Goal: Obtain resource: Download file/media

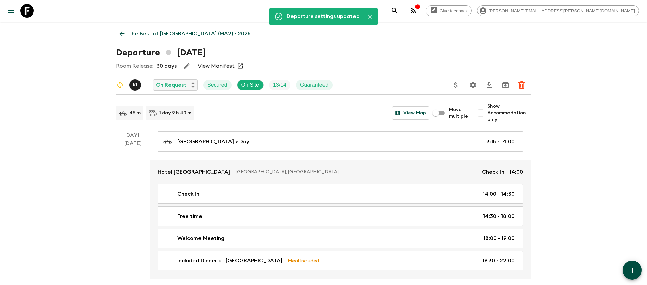
click at [397, 11] on icon "search adventures" at bounding box center [395, 11] width 6 height 6
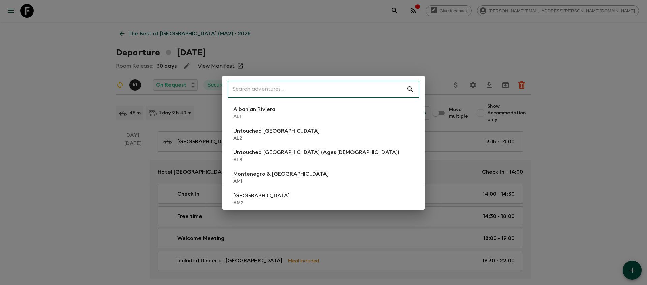
click at [320, 87] on input "text" at bounding box center [317, 89] width 179 height 19
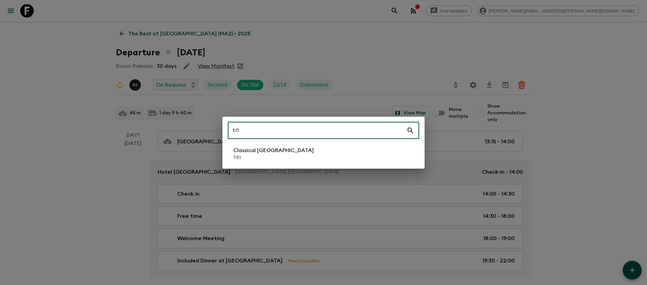
type input "tr1"
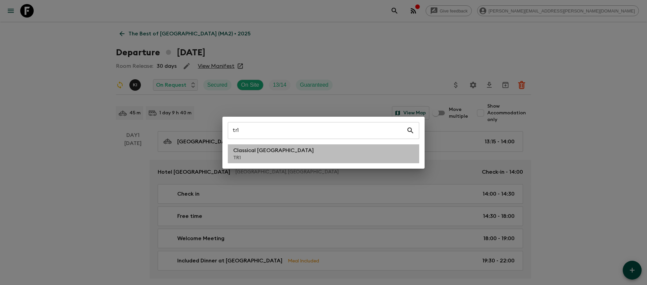
click at [293, 159] on li "Classical Türkiye TR1" at bounding box center [323, 153] width 191 height 19
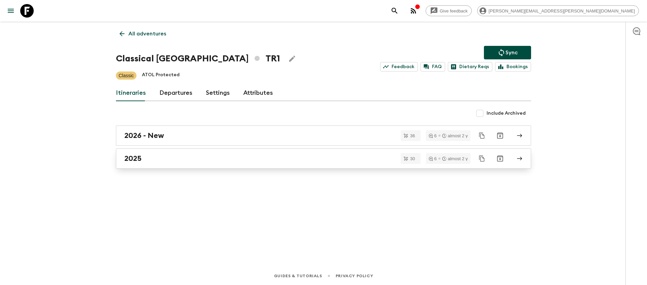
click at [140, 159] on h2 "2025" at bounding box center [132, 158] width 17 height 9
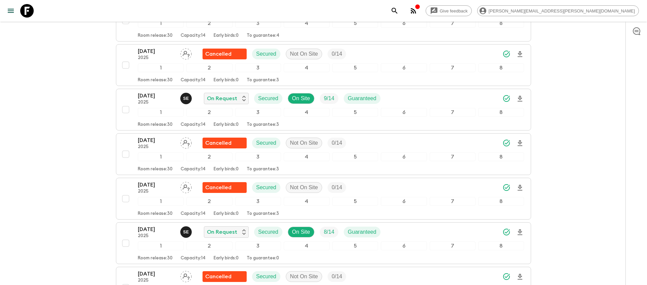
scroll to position [657, 0]
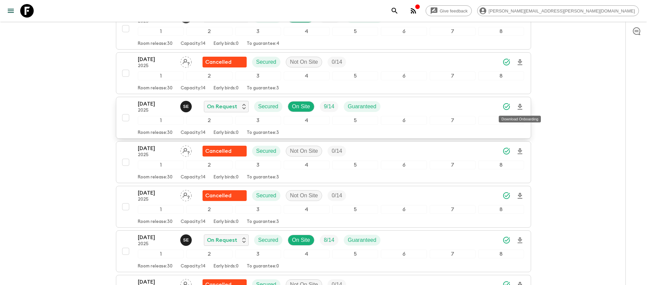
click at [520, 107] on icon "Download Onboarding" at bounding box center [520, 107] width 8 height 8
click at [399, 10] on icon "search adventures" at bounding box center [395, 11] width 8 height 8
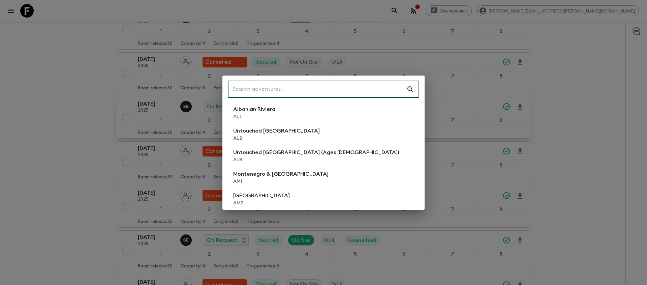
click at [273, 85] on input "text" at bounding box center [317, 89] width 179 height 19
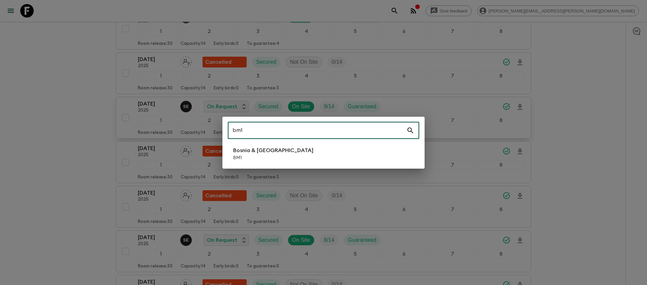
type input "bm1"
click at [289, 157] on li "Bosnia & Montenegro BM1" at bounding box center [323, 153] width 191 height 19
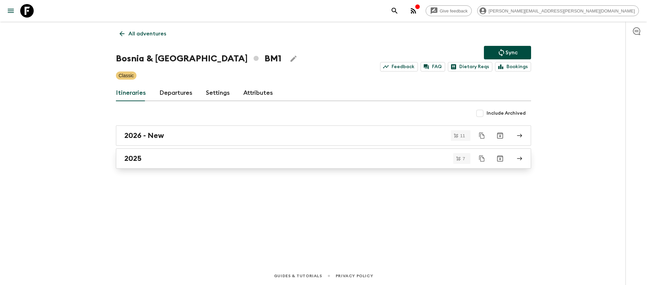
click at [282, 159] on div "2025" at bounding box center [316, 158] width 385 height 9
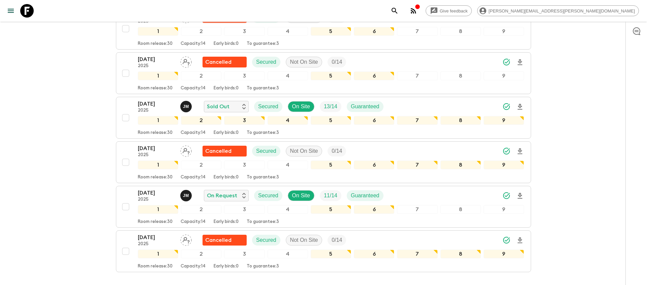
scroll to position [217, 0]
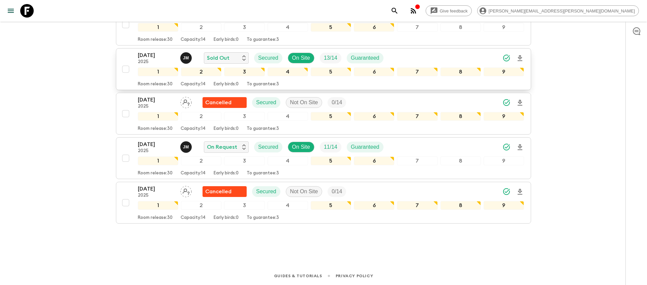
click at [520, 56] on icon "Download Onboarding" at bounding box center [520, 58] width 5 height 6
click at [397, 11] on icon "search adventures" at bounding box center [395, 11] width 6 height 6
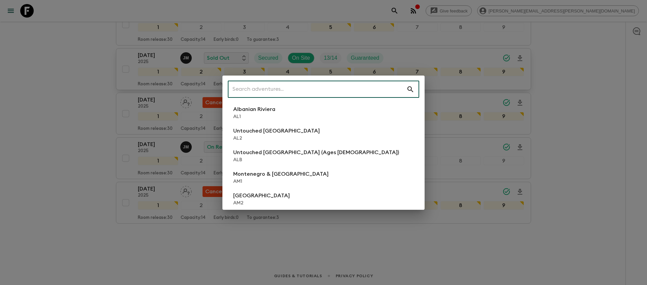
click at [338, 88] on input "text" at bounding box center [317, 89] width 179 height 19
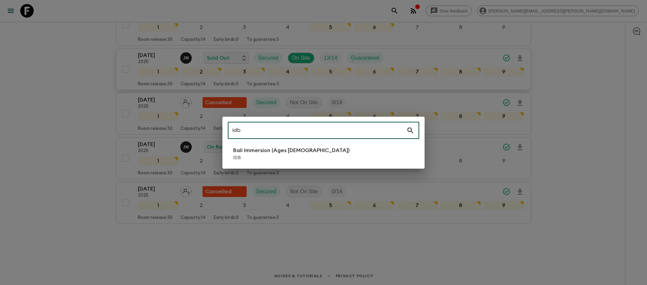
type input "idb"
click at [299, 155] on p "IDB" at bounding box center [291, 157] width 116 height 7
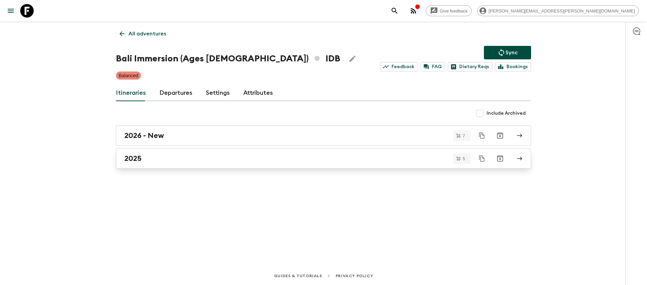
click at [135, 155] on h2 "2025" at bounding box center [132, 158] width 17 height 9
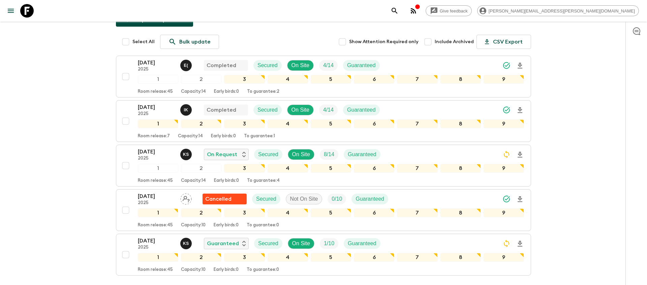
scroll to position [85, 0]
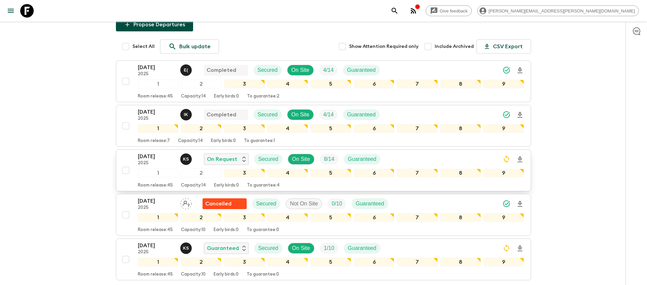
click at [519, 156] on icon "Download Onboarding" at bounding box center [520, 159] width 5 height 6
click at [401, 7] on button "search adventures" at bounding box center [394, 10] width 13 height 13
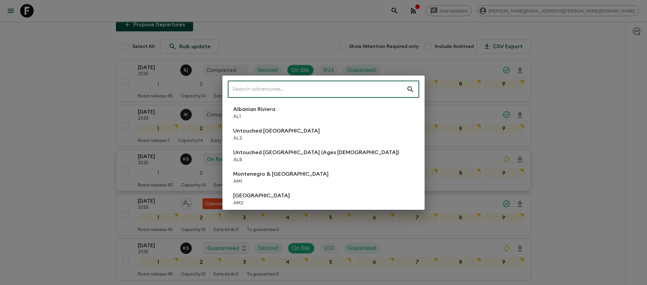
click at [384, 94] on input "text" at bounding box center [317, 89] width 179 height 19
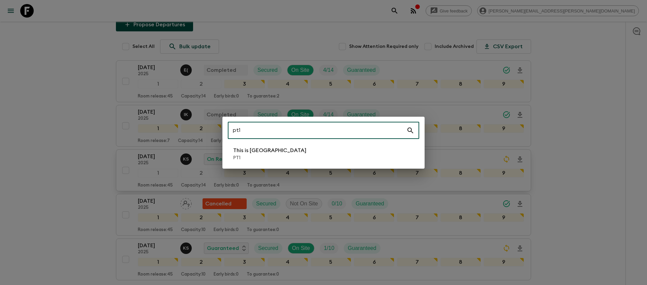
type input "pt1"
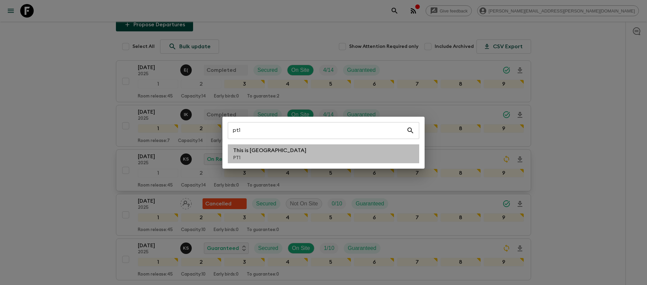
click at [322, 159] on li "This is Portugal PT1" at bounding box center [323, 153] width 191 height 19
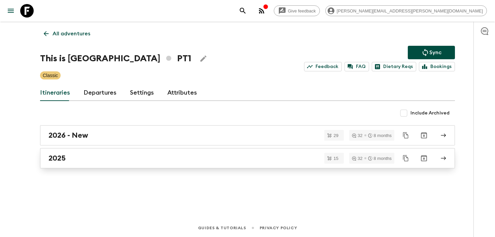
click at [88, 159] on div "2025" at bounding box center [241, 158] width 385 height 9
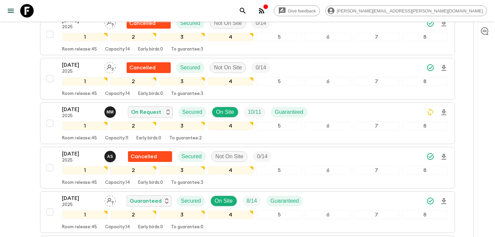
scroll to position [431, 0]
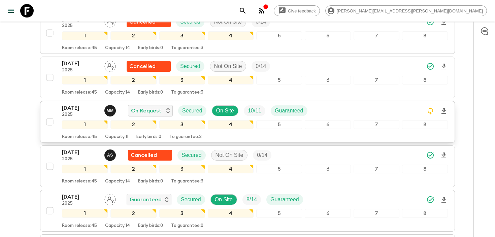
click at [445, 110] on icon "Download Onboarding" at bounding box center [444, 111] width 5 height 6
